Goal: Understand process/instructions: Learn how to perform a task or action

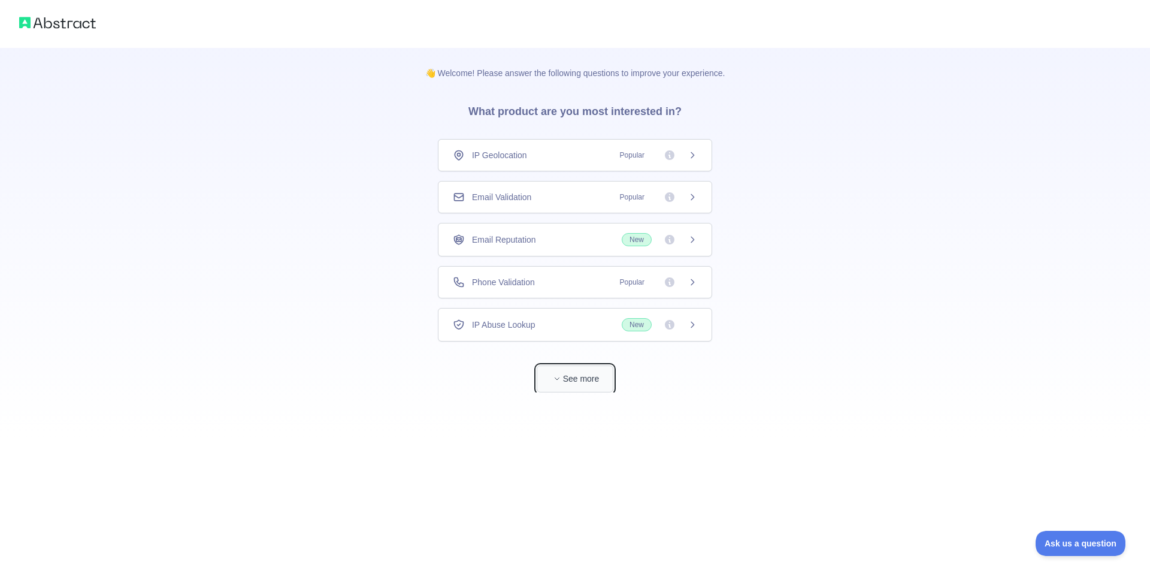
click at [554, 382] on icon "button" at bounding box center [556, 378] width 7 height 7
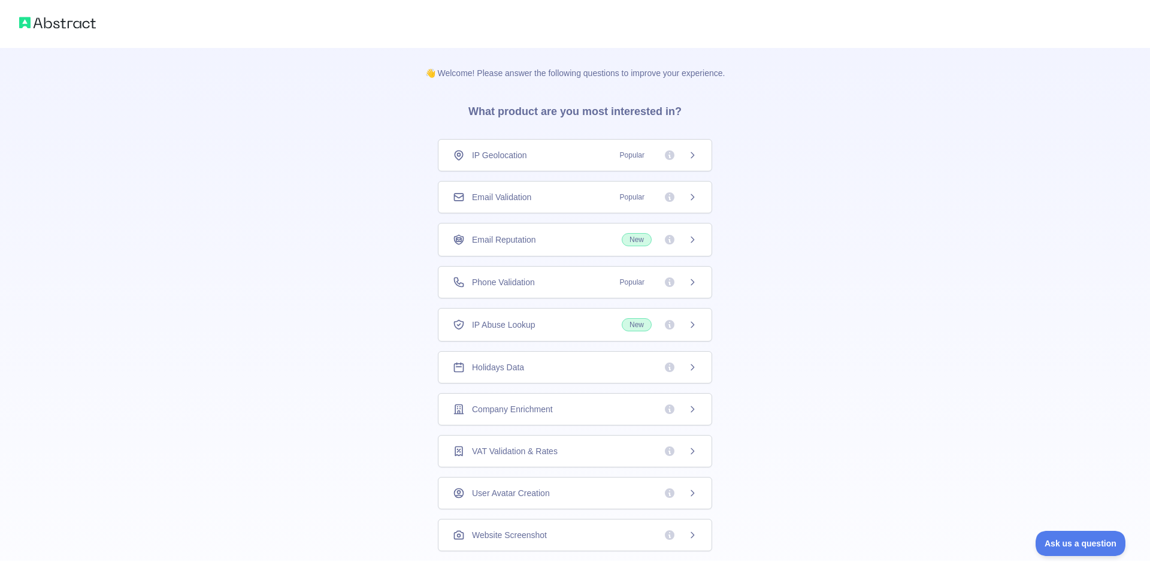
click at [690, 160] on icon at bounding box center [692, 155] width 10 height 10
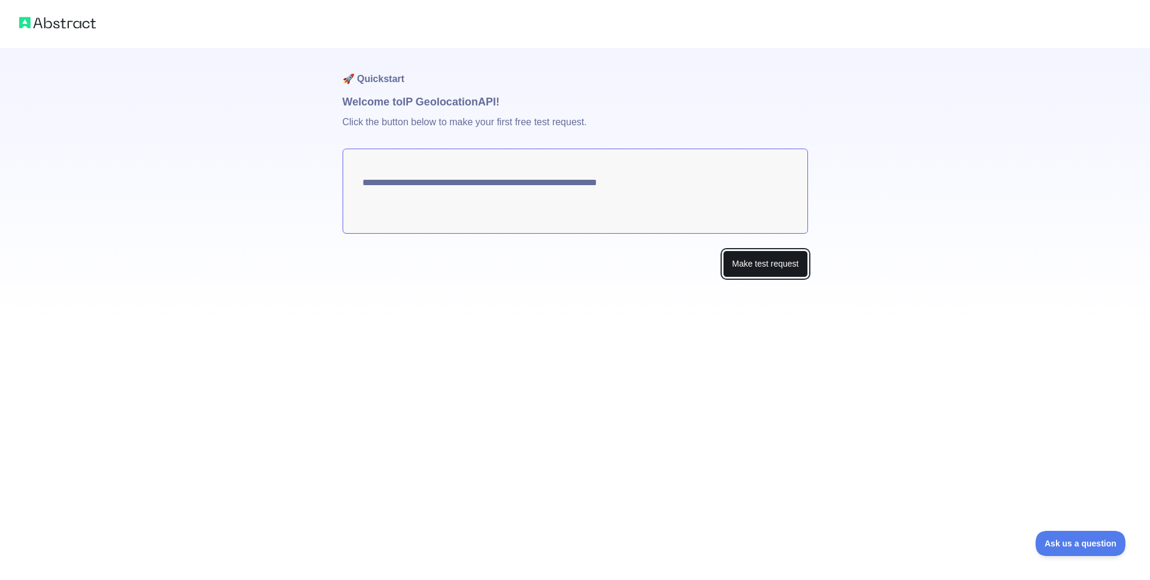
click at [749, 277] on button "Make test request" at bounding box center [765, 263] width 84 height 27
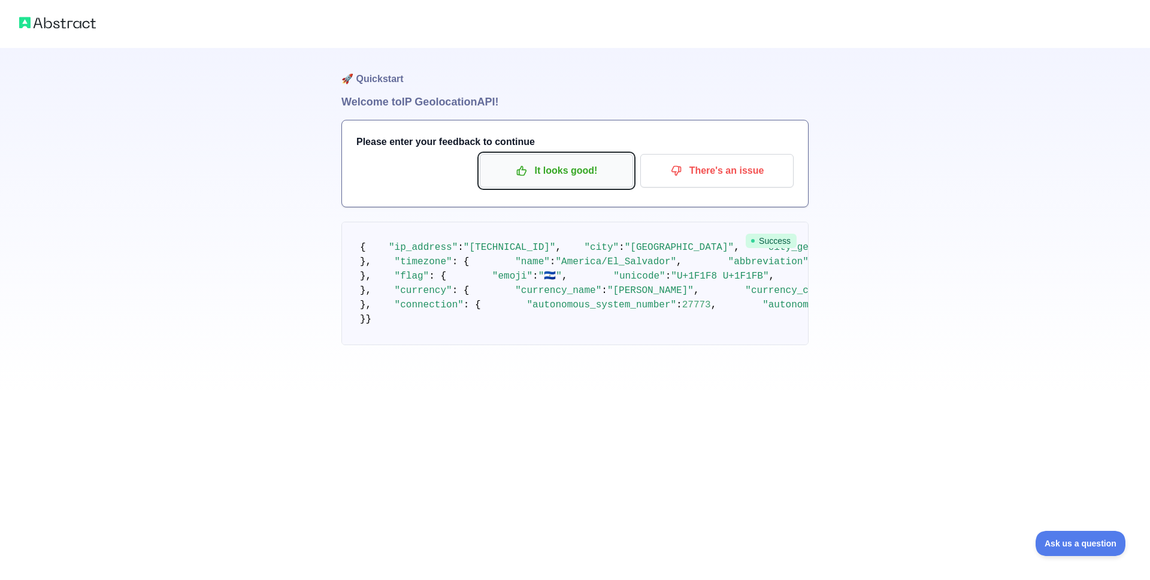
click at [489, 181] on p "It looks good!" at bounding box center [556, 170] width 135 height 20
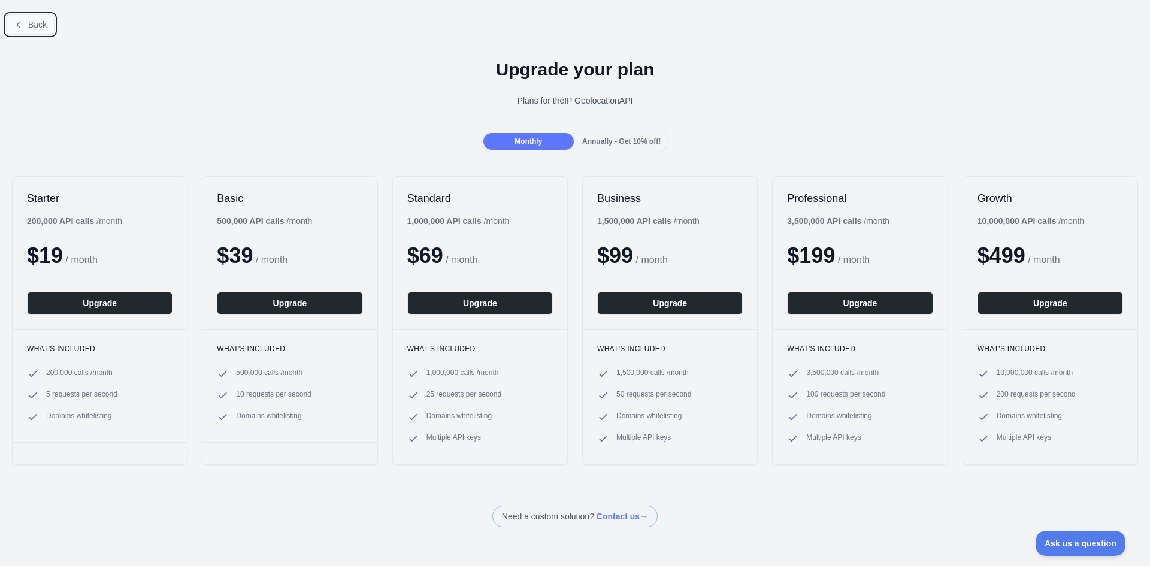
click at [23, 29] on icon at bounding box center [19, 25] width 10 height 10
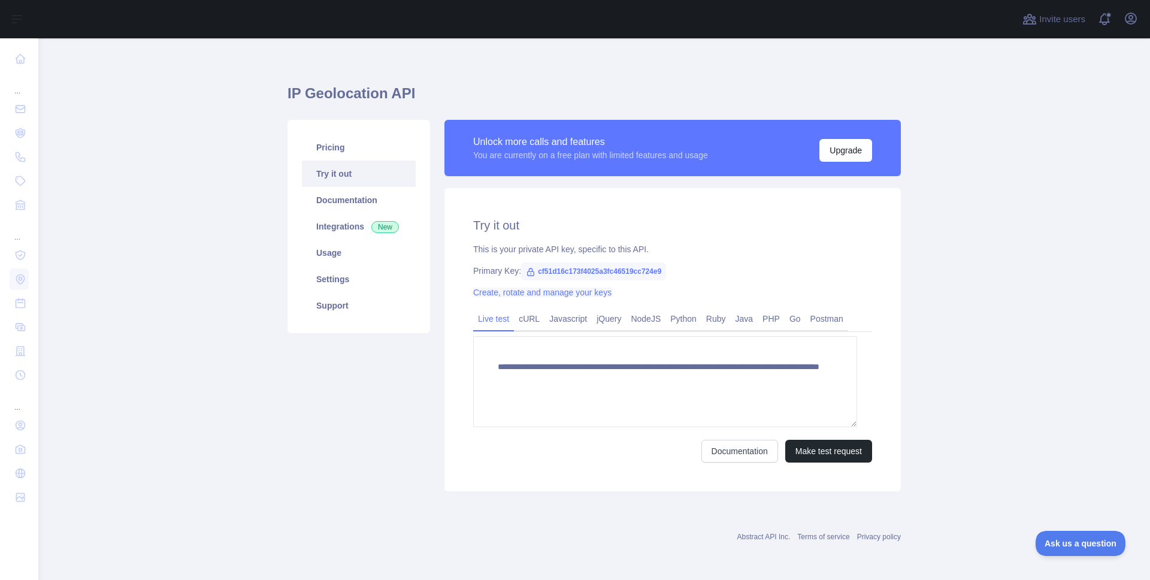
scroll to position [94, 0]
drag, startPoint x: 737, startPoint y: 255, endPoint x: 565, endPoint y: 248, distance: 172.0
click at [565, 262] on span "cf51d16c173f4025a3fc46519cc724e9" at bounding box center [593, 271] width 145 height 18
copy span "cf51d16c173f4025a3fc46519cc724e9"
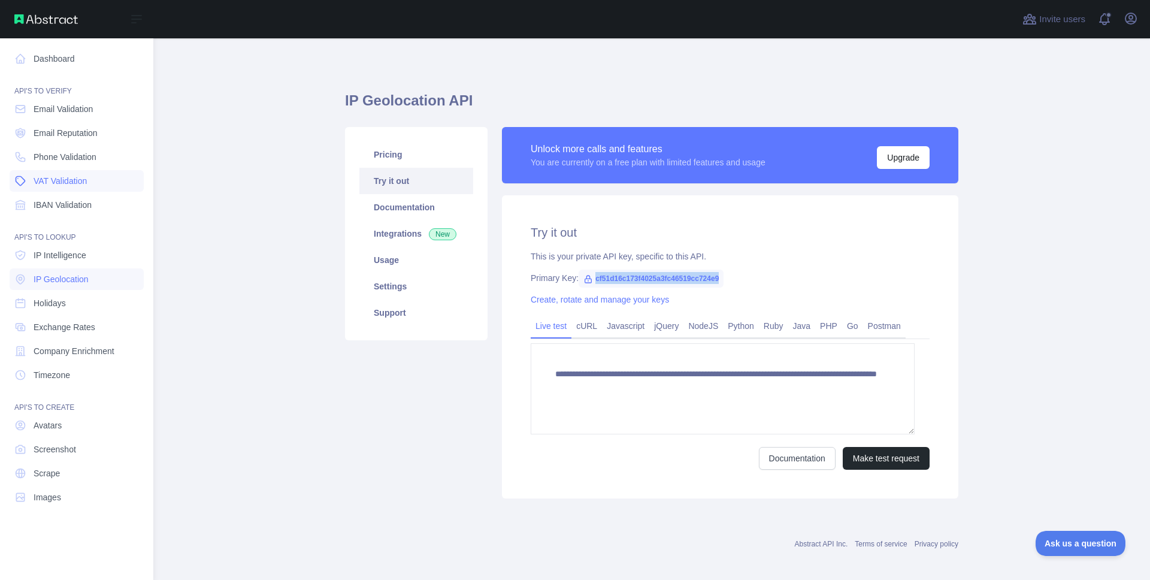
scroll to position [79, 0]
click at [70, 357] on span "Company Enrichment" at bounding box center [74, 351] width 81 height 12
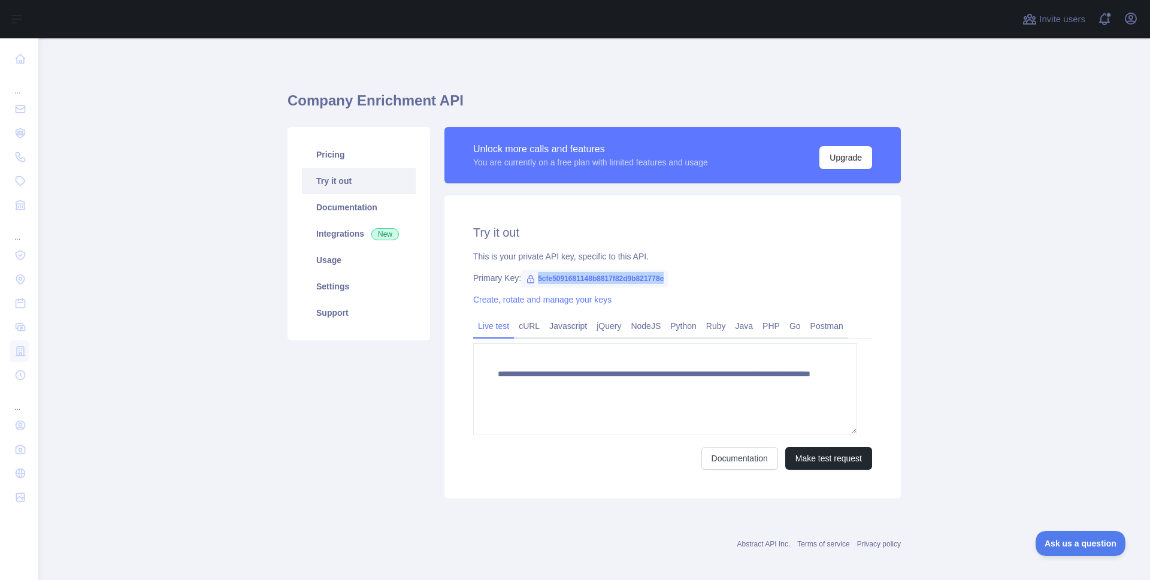
drag, startPoint x: 743, startPoint y: 347, endPoint x: 565, endPoint y: 344, distance: 177.9
click at [565, 287] on span "5cfe5091681148b8817f82d9b821778e" at bounding box center [594, 278] width 147 height 18
copy span "5cfe5091681148b8817f82d9b821778e"
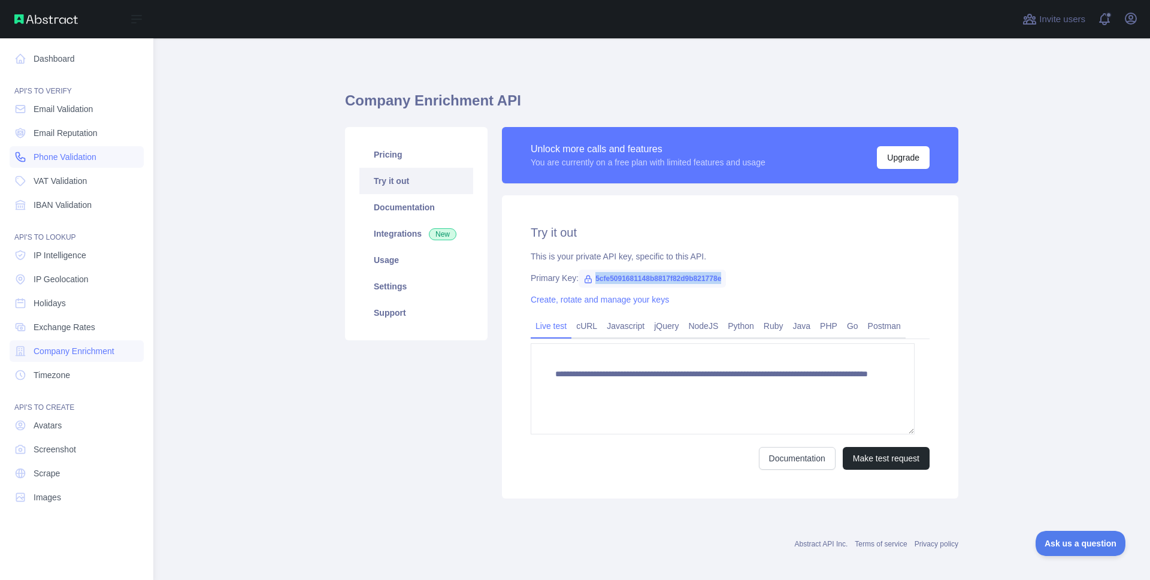
click at [52, 151] on span "Phone Validation" at bounding box center [65, 157] width 63 height 12
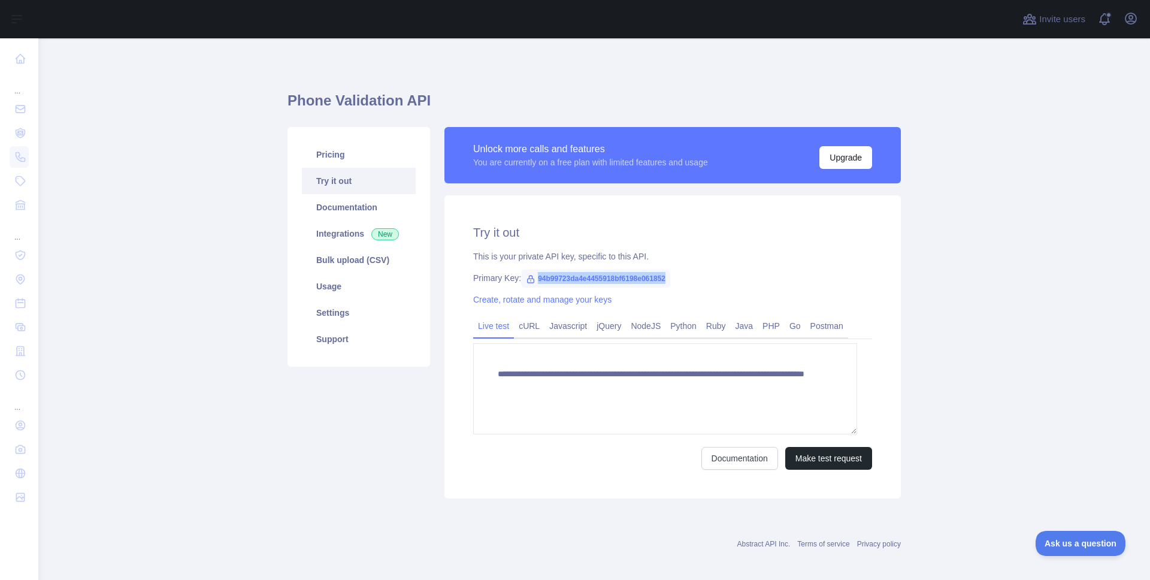
drag, startPoint x: 750, startPoint y: 348, endPoint x: 567, endPoint y: 346, distance: 183.9
click at [567, 287] on span "94b99723da4e4455918bf6198e061852" at bounding box center [595, 278] width 149 height 18
copy span "94b99723da4e4455918bf6198e061852"
